Goal: Communication & Community: Answer question/provide support

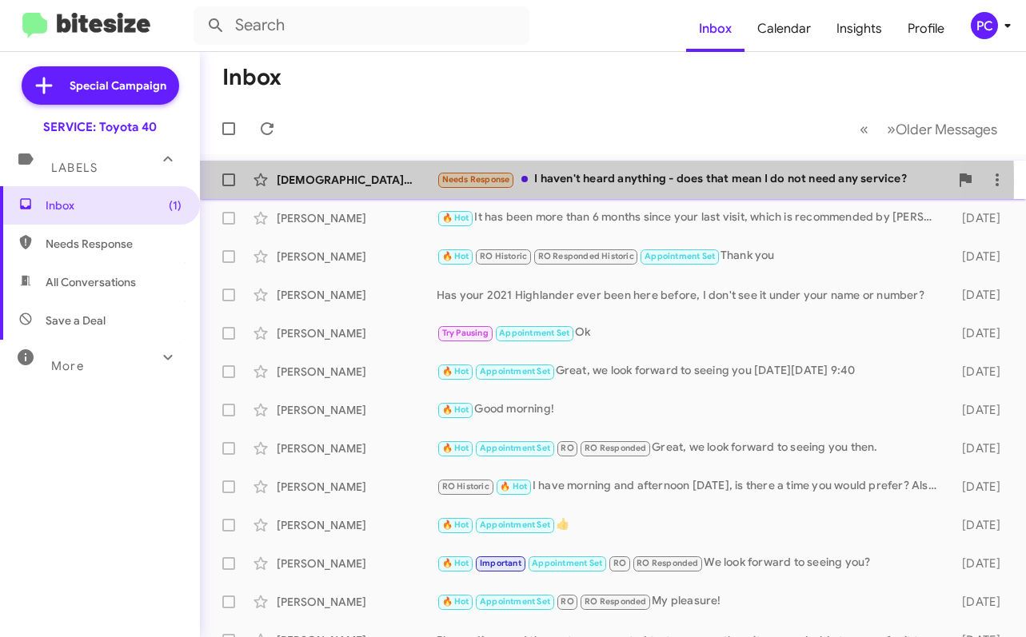
click at [378, 182] on div "[DEMOGRAPHIC_DATA][PERSON_NAME]" at bounding box center [357, 180] width 160 height 16
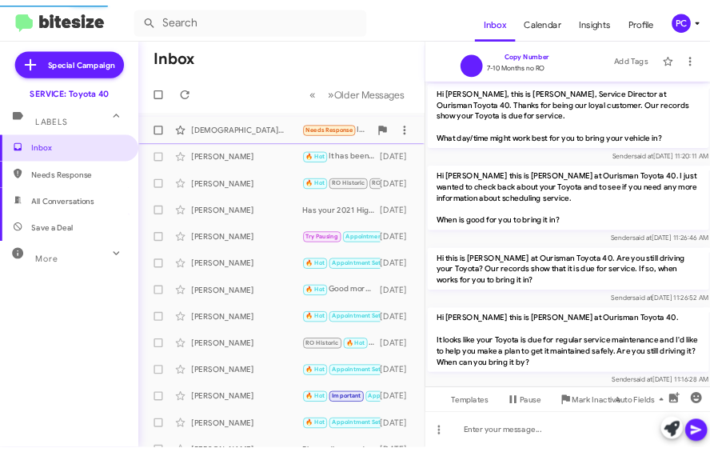
scroll to position [910, 0]
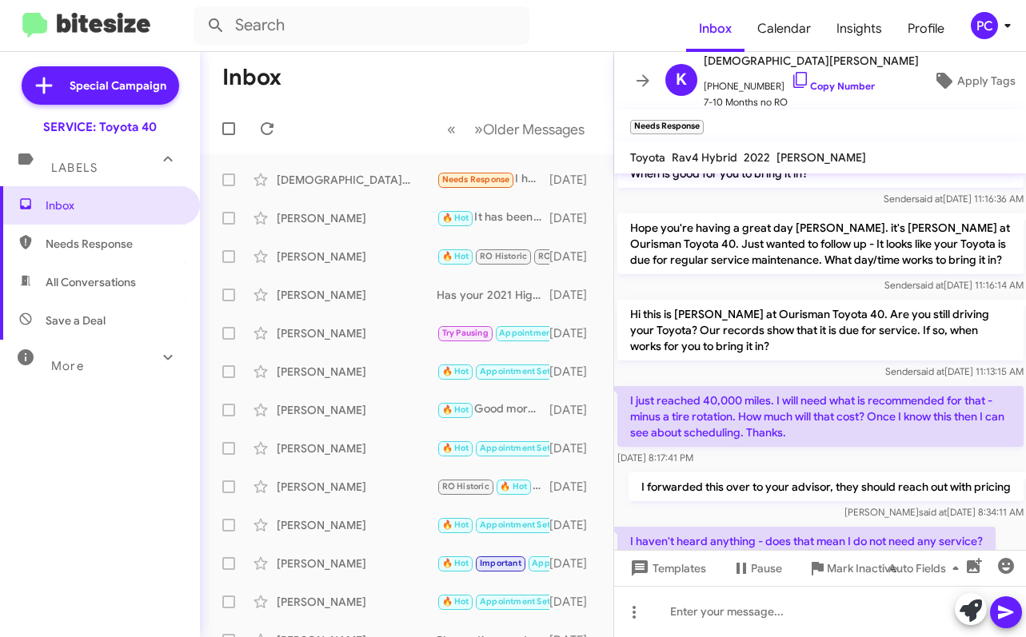
click at [58, 241] on span "Needs Response" at bounding box center [114, 244] width 136 height 16
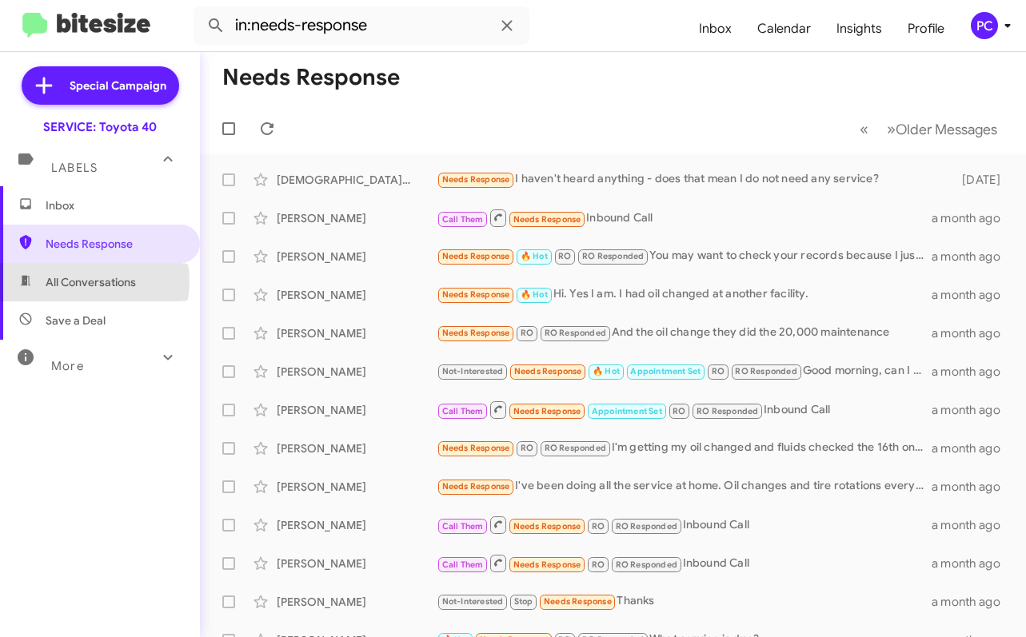
click at [80, 281] on span "All Conversations" at bounding box center [91, 282] width 90 height 16
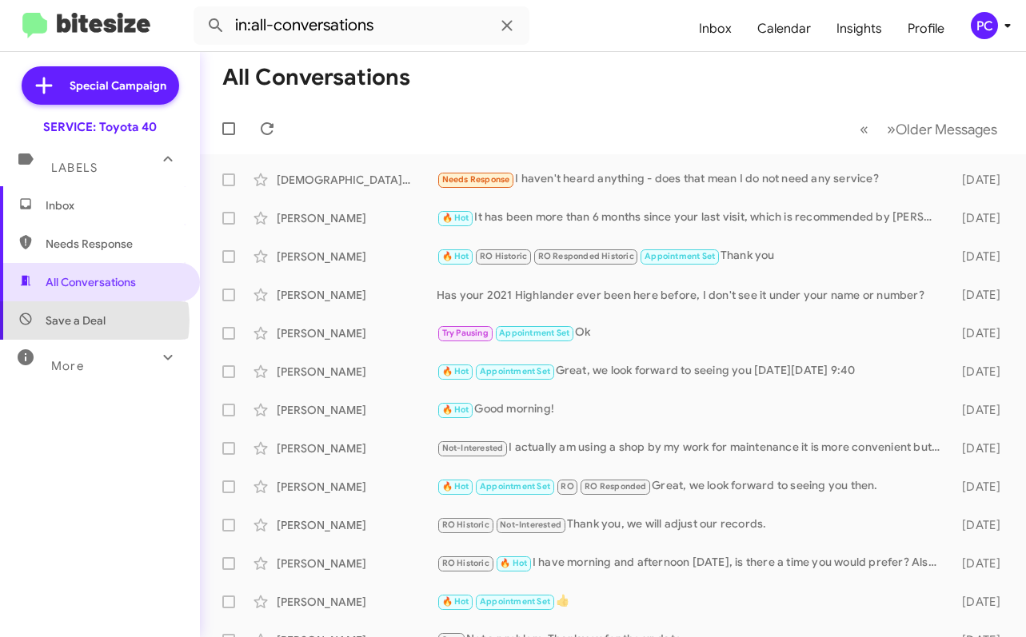
click at [70, 321] on span "Save a Deal" at bounding box center [76, 321] width 60 height 16
type input "in:not-interested"
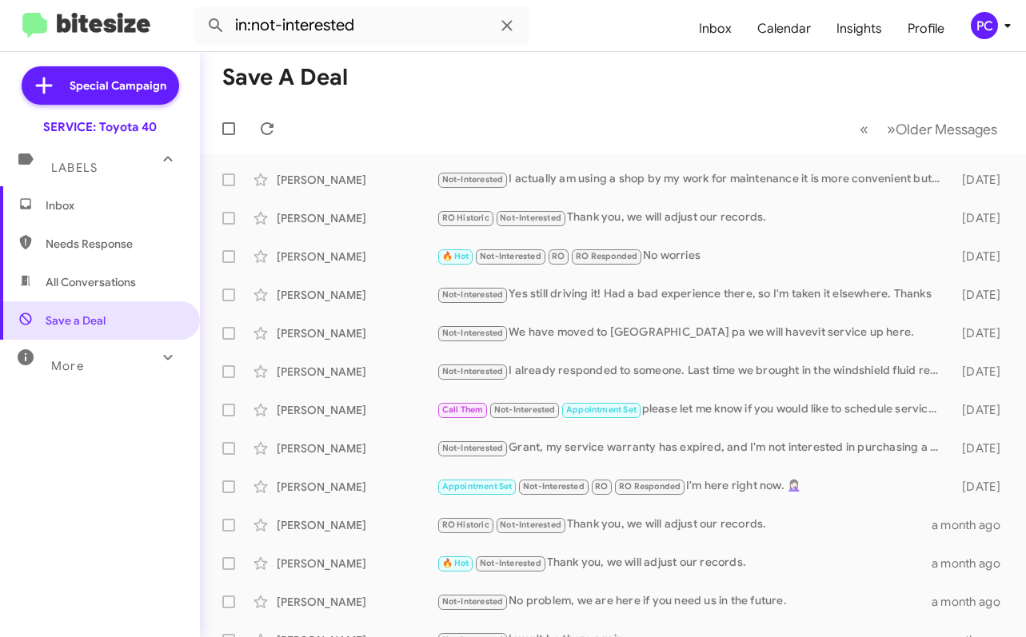
click at [51, 208] on span "Inbox" at bounding box center [114, 205] width 136 height 16
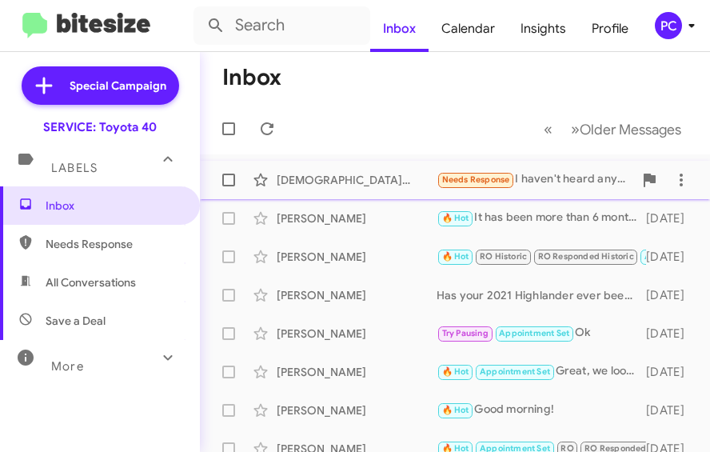
click at [309, 175] on div "[DEMOGRAPHIC_DATA][PERSON_NAME]" at bounding box center [357, 180] width 160 height 16
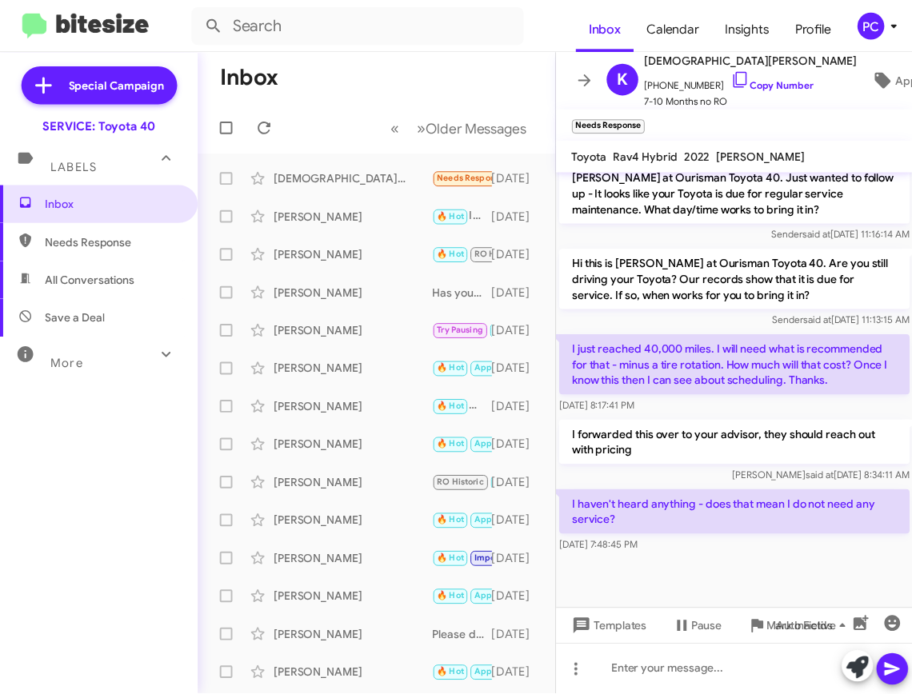
scroll to position [1039, 0]
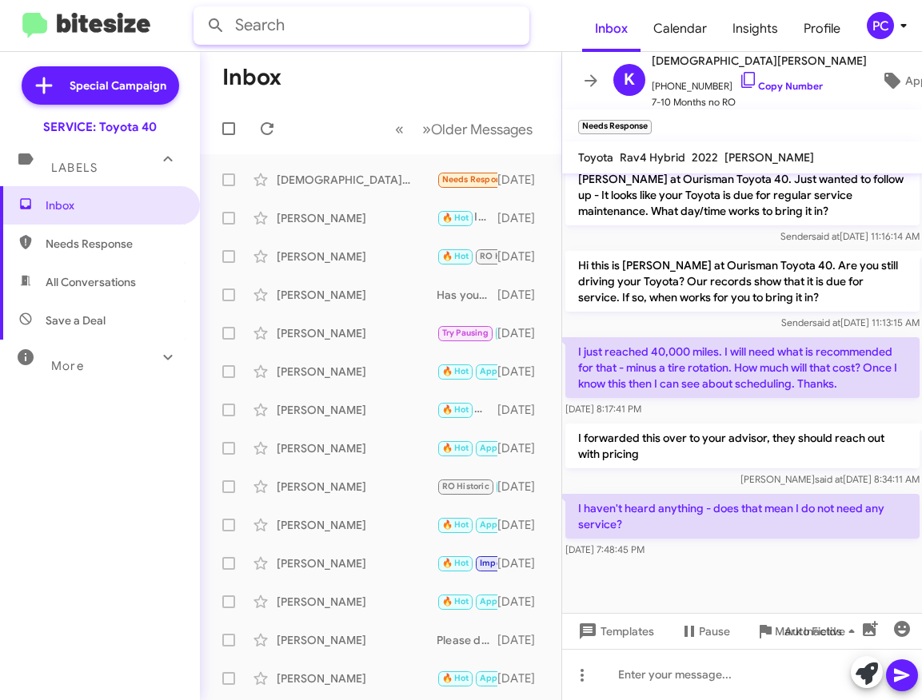
click at [418, 22] on input "text" at bounding box center [361, 25] width 336 height 38
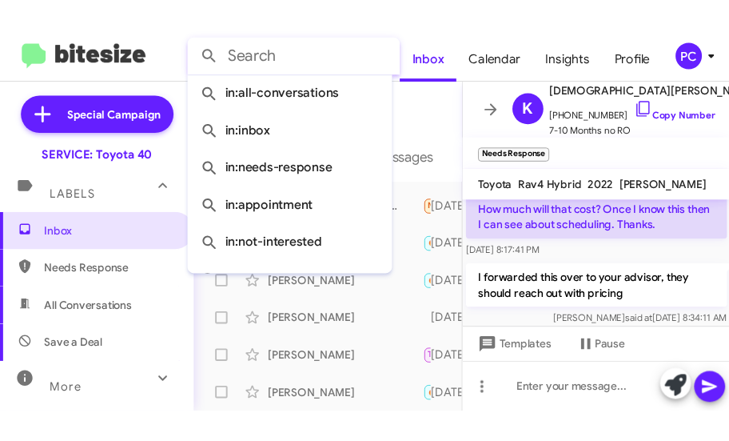
scroll to position [1543, 0]
